Goal: Task Accomplishment & Management: Use online tool/utility

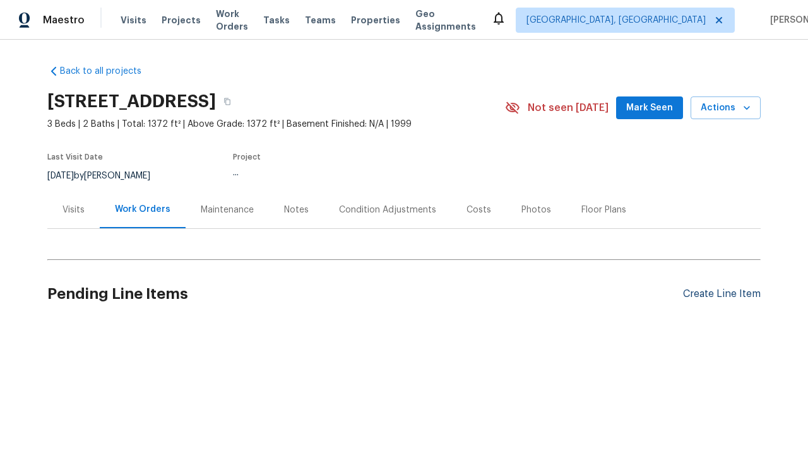
click at [716, 294] on div "Create Line Item" at bounding box center [722, 294] width 78 height 12
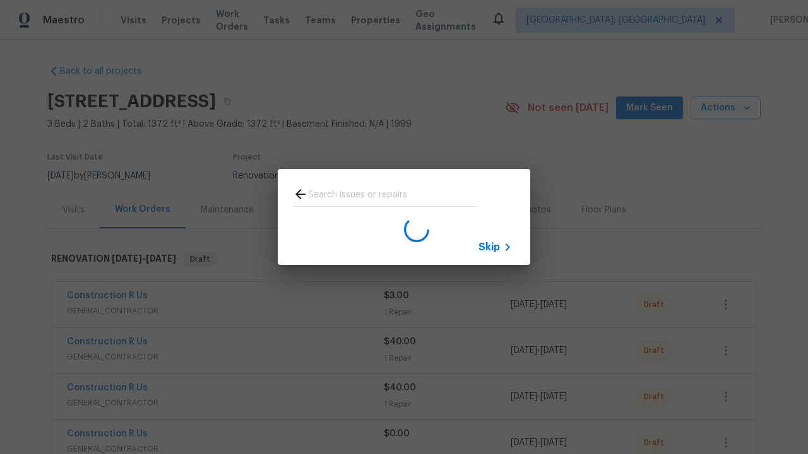
click at [489, 247] on span "Skip" at bounding box center [488, 247] width 21 height 13
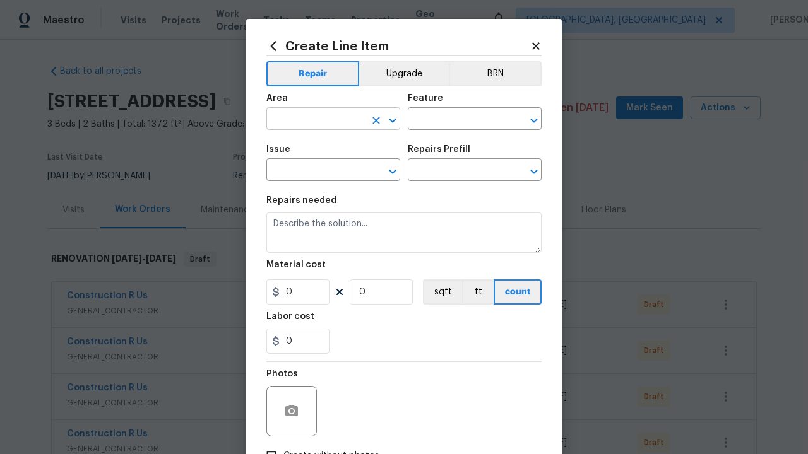
click at [311, 120] on input "text" at bounding box center [315, 120] width 98 height 20
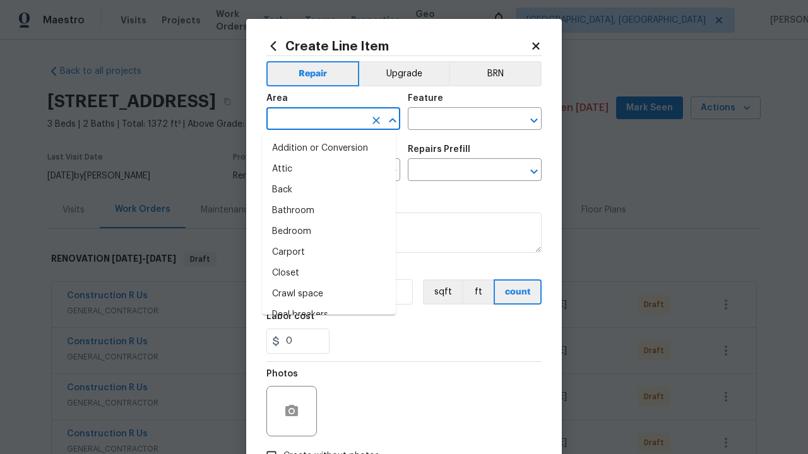
type input "Bedroom"
type input "Addition or Conversion"
